Goal: Register for event/course

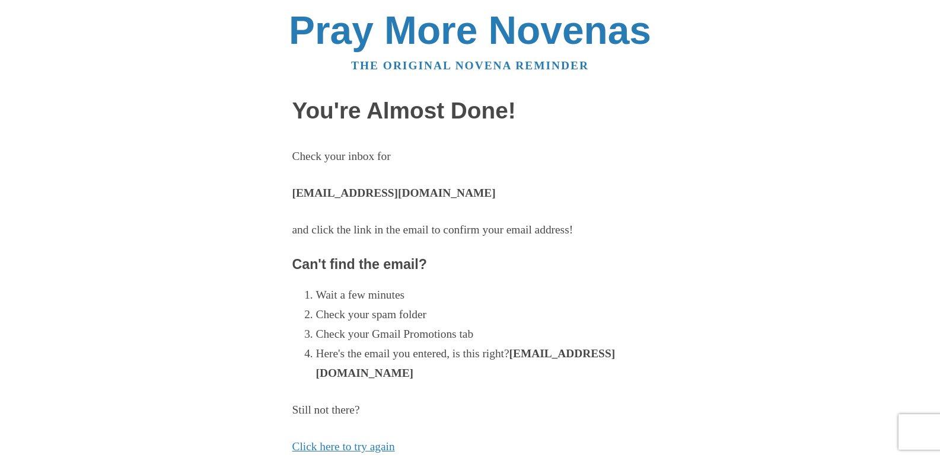
scroll to position [264, 0]
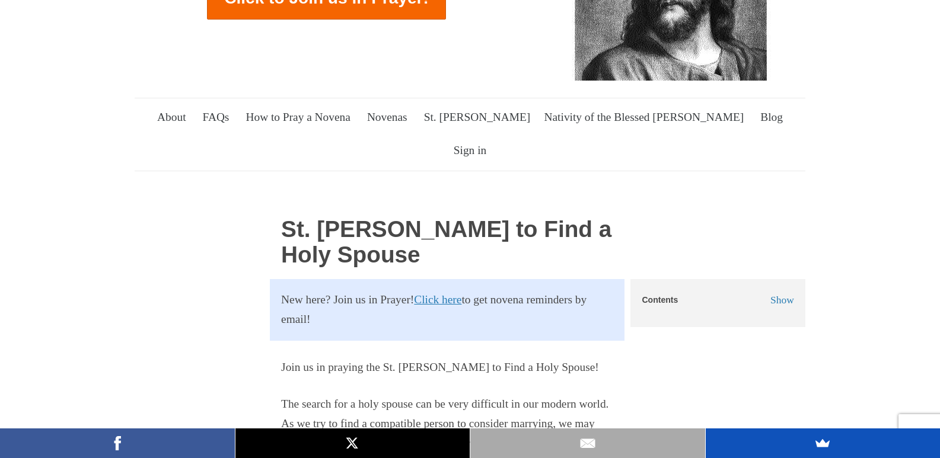
scroll to position [237, 0]
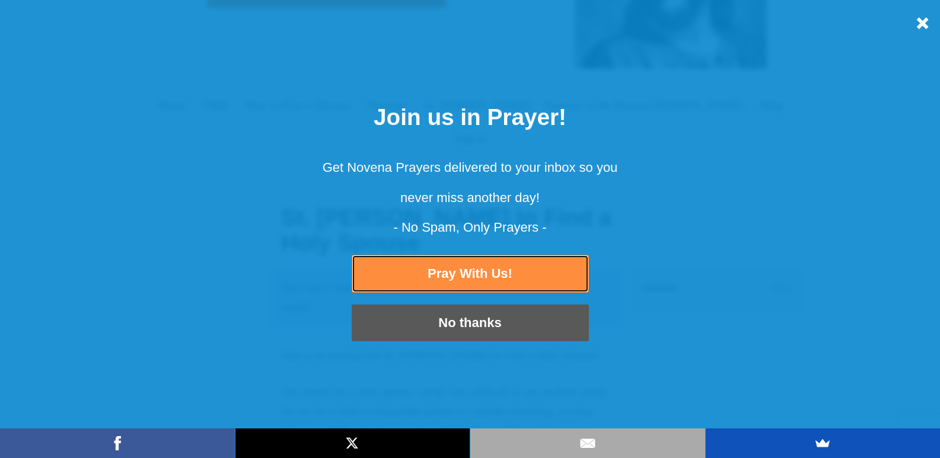
click at [480, 276] on link "Pray With Us!" at bounding box center [470, 274] width 237 height 38
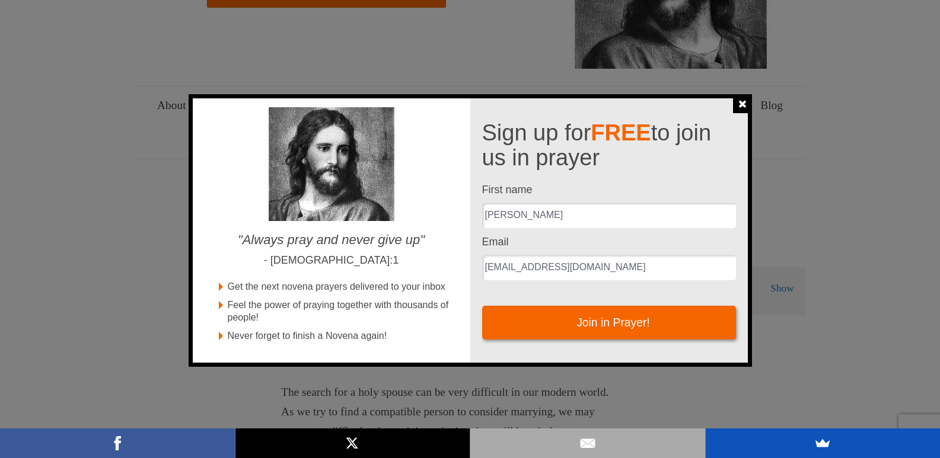
scroll to position [0, 0]
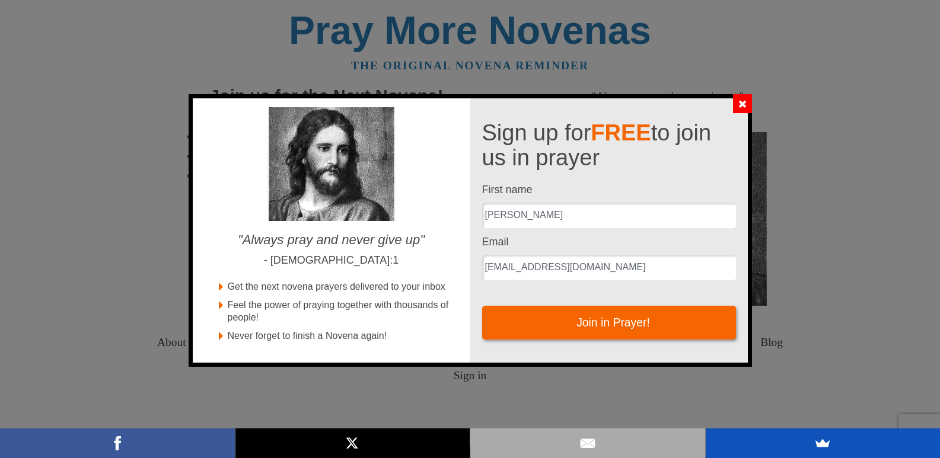
click at [739, 109] on button "Close" at bounding box center [742, 103] width 19 height 19
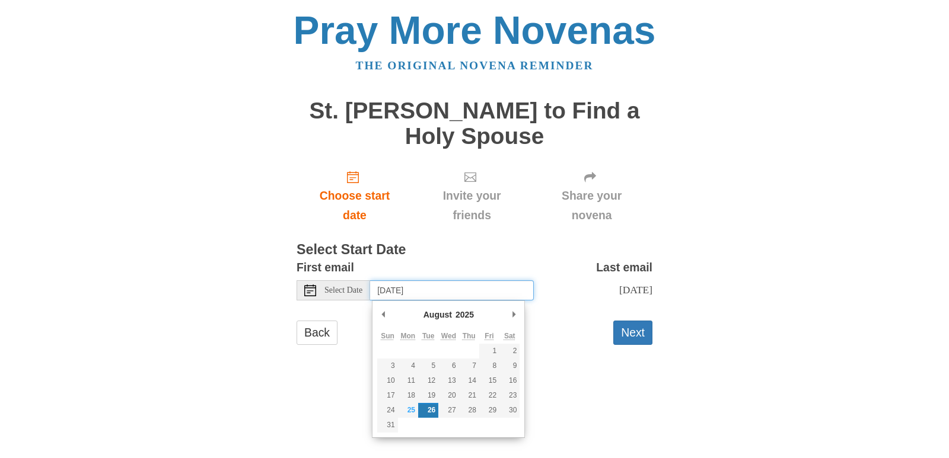
click at [460, 293] on input "[DATE]" at bounding box center [452, 290] width 164 height 20
click at [709, 215] on div "Pray More Novenas The original novena reminder St. [PERSON_NAME] to Find a Holy…" at bounding box center [474, 189] width 694 height 379
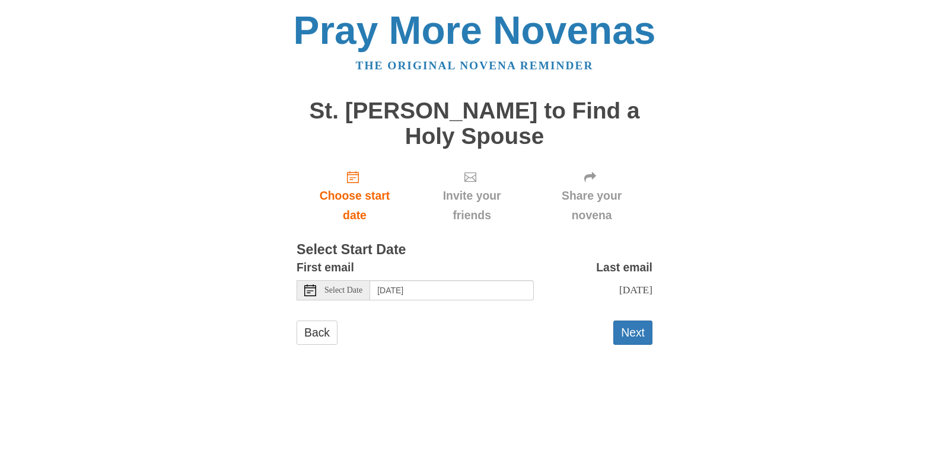
click at [344, 290] on span "Select Date" at bounding box center [343, 290] width 38 height 8
click at [770, 176] on div "Pray More Novenas The original novena reminder St. Joseph Novena to Find a Holy…" at bounding box center [474, 189] width 694 height 379
drag, startPoint x: 770, startPoint y: 176, endPoint x: 716, endPoint y: 126, distance: 73.0
click at [716, 126] on div "Pray More Novenas The original novena reminder St. Joseph Novena to Find a Holy…" at bounding box center [474, 189] width 694 height 379
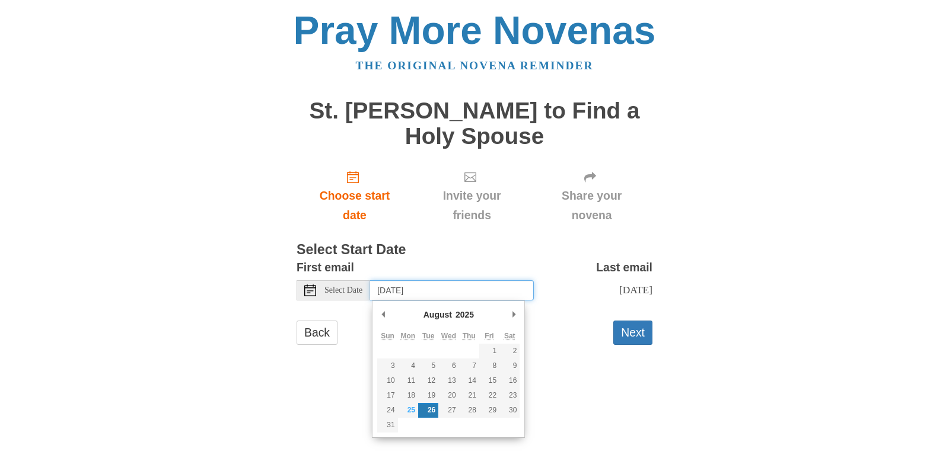
click at [421, 286] on input "Tuesday, August 26th" at bounding box center [452, 290] width 164 height 20
click at [457, 292] on input "Tuesday, August 26th" at bounding box center [452, 290] width 164 height 20
type input "Monday, August 25th"
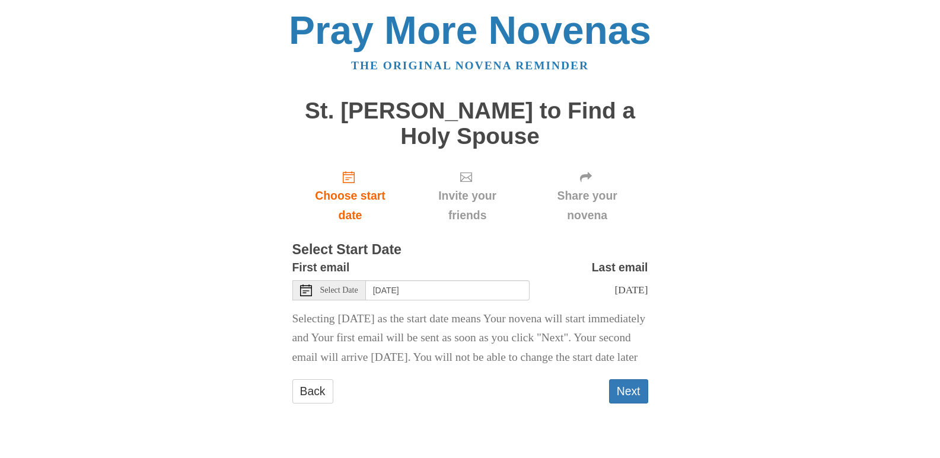
scroll to position [11, 0]
click at [631, 404] on button "Next" at bounding box center [628, 391] width 39 height 24
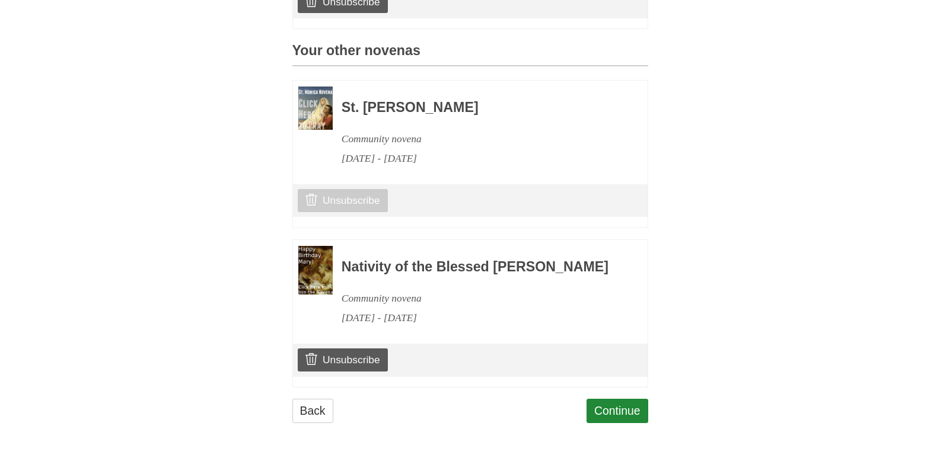
scroll to position [546, 0]
click at [363, 189] on link "Unsubscribe" at bounding box center [343, 200] width 90 height 23
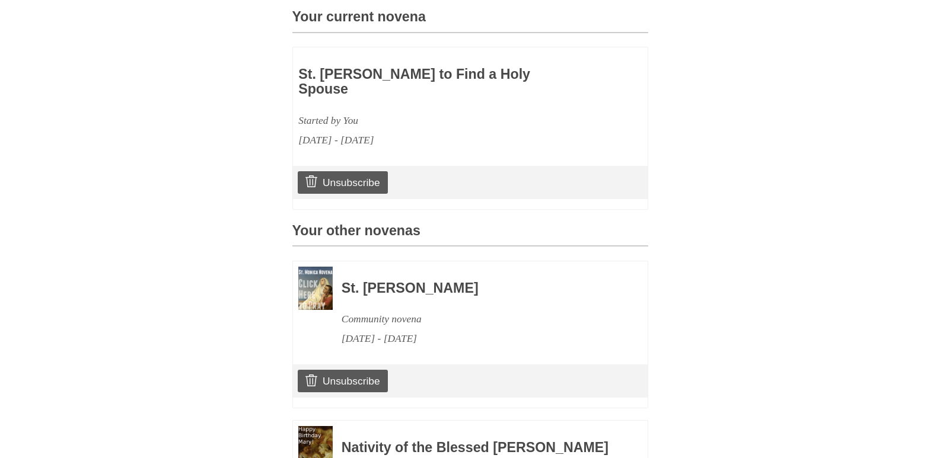
scroll to position [425, 0]
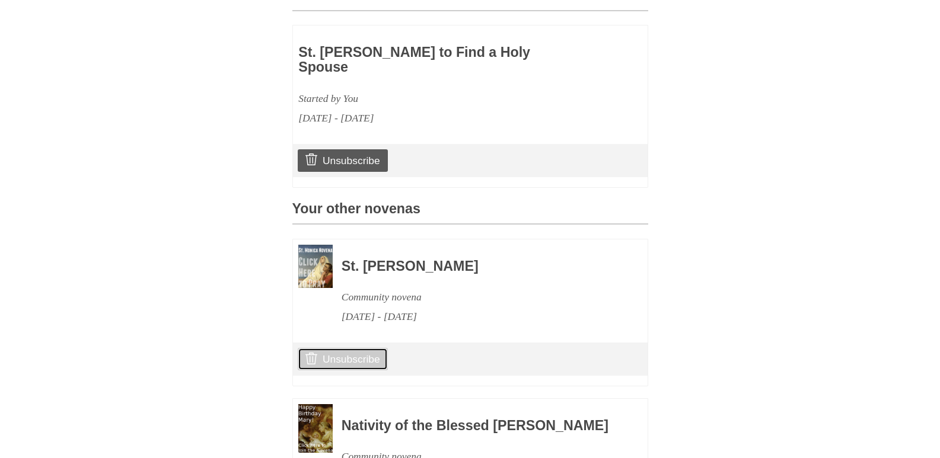
click at [365, 357] on link "Unsubscribe" at bounding box center [343, 359] width 90 height 23
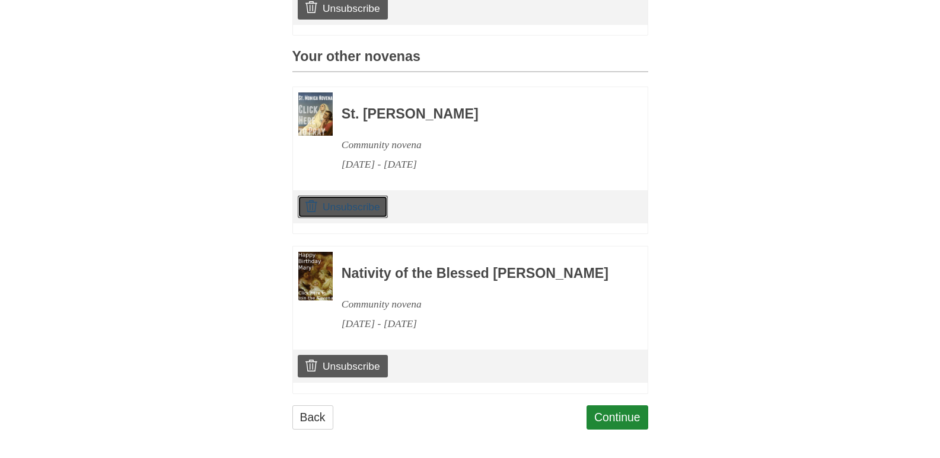
scroll to position [602, 0]
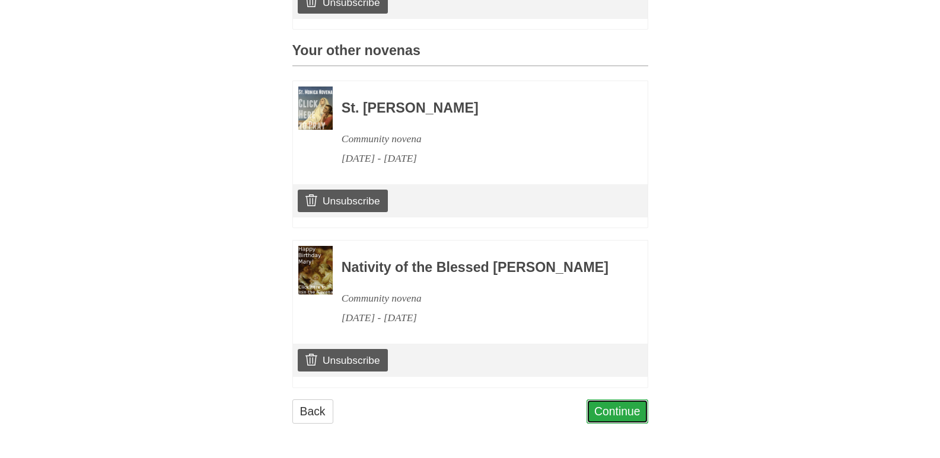
click at [630, 407] on link "Continue" at bounding box center [617, 412] width 62 height 24
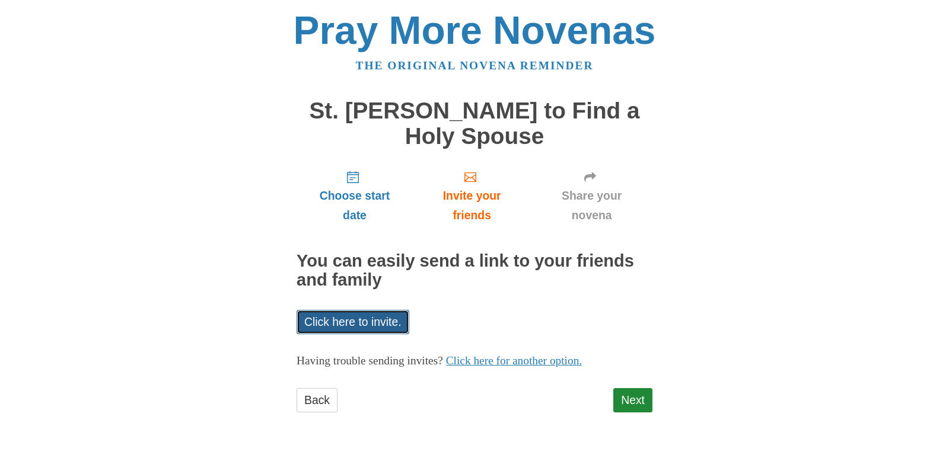
click at [376, 327] on link "Click here to invite." at bounding box center [352, 322] width 113 height 24
